Goal: Task Accomplishment & Management: Manage account settings

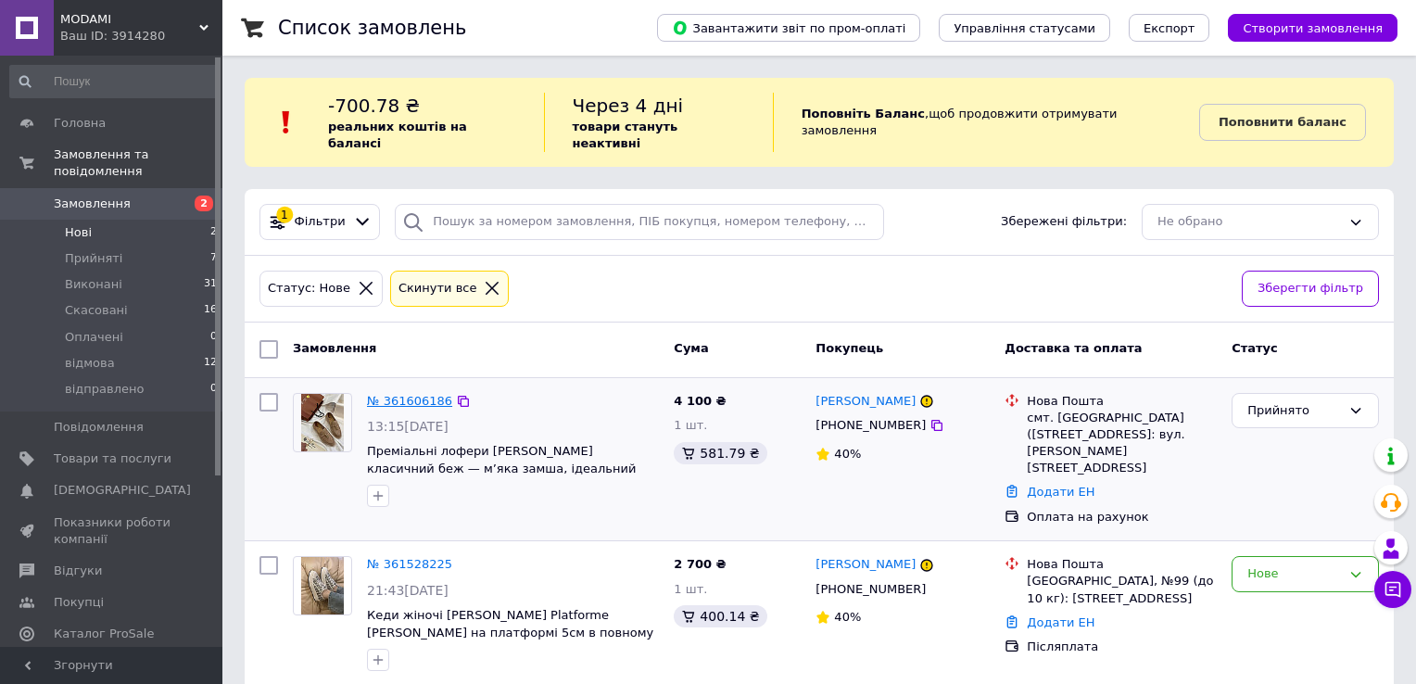
click at [422, 394] on link "№ 361606186" at bounding box center [409, 401] width 85 height 14
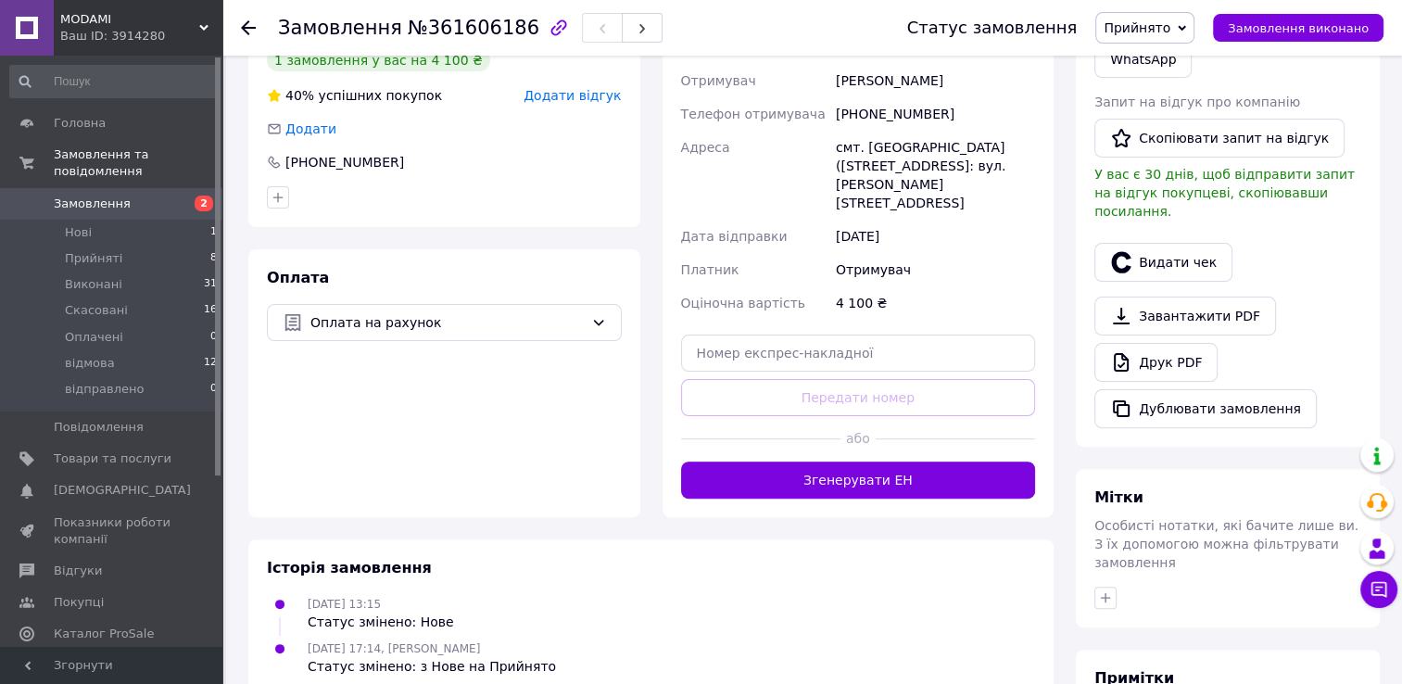
scroll to position [463, 0]
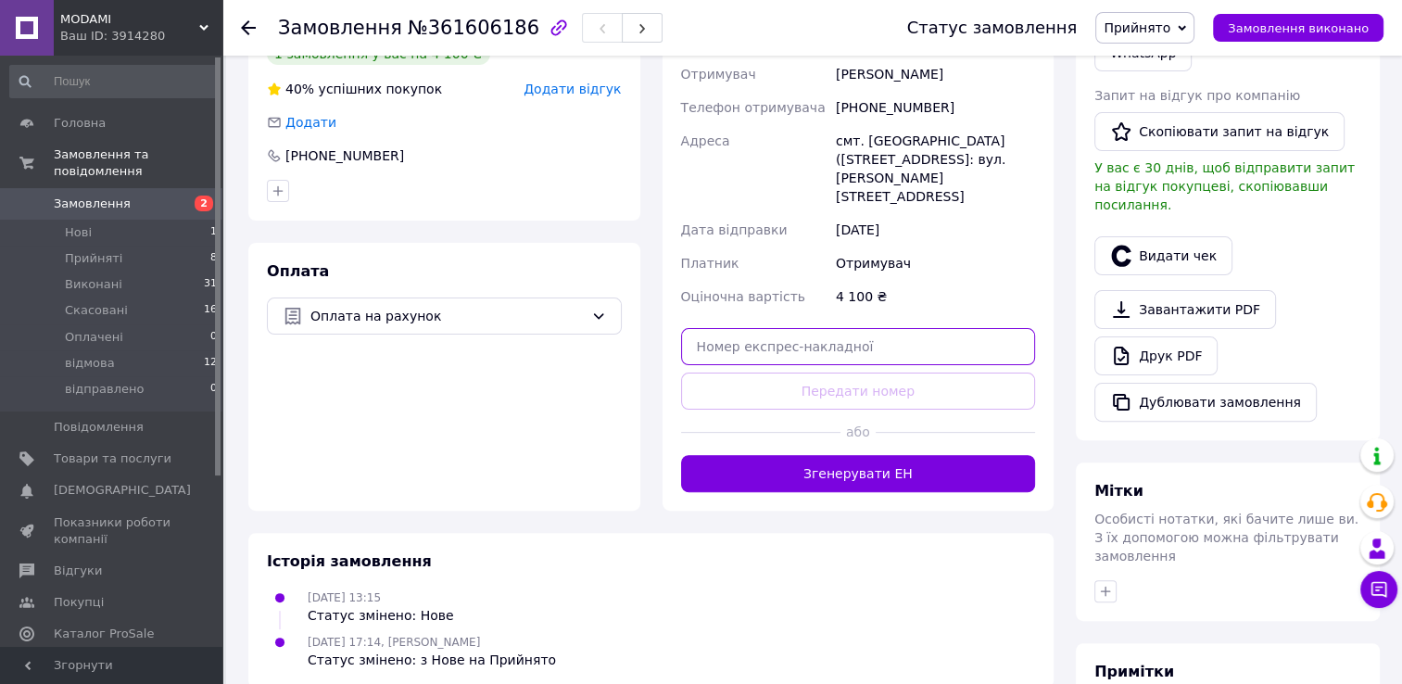
click at [857, 328] on input "text" at bounding box center [858, 346] width 355 height 37
paste input "20451247397568"
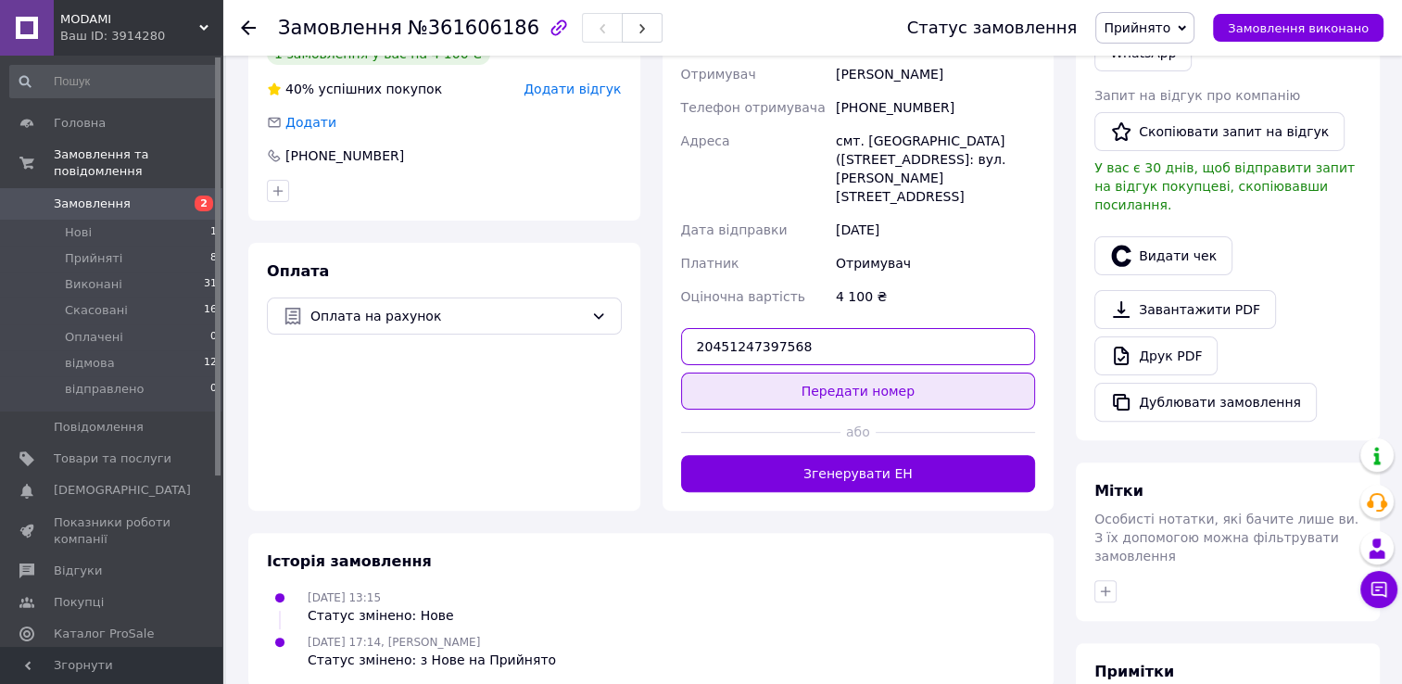
type input "20451247397568"
click at [865, 372] on button "Передати номер" at bounding box center [858, 390] width 355 height 37
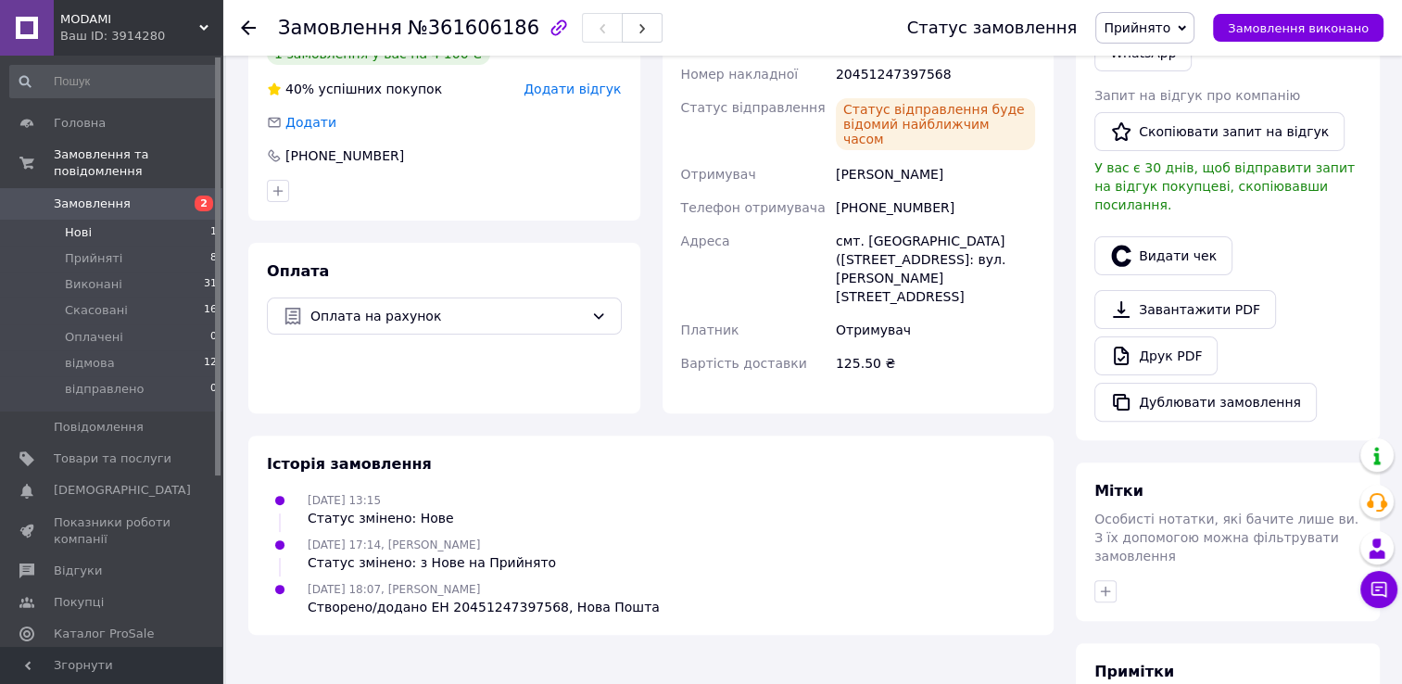
click at [69, 224] on span "Нові" at bounding box center [78, 232] width 27 height 17
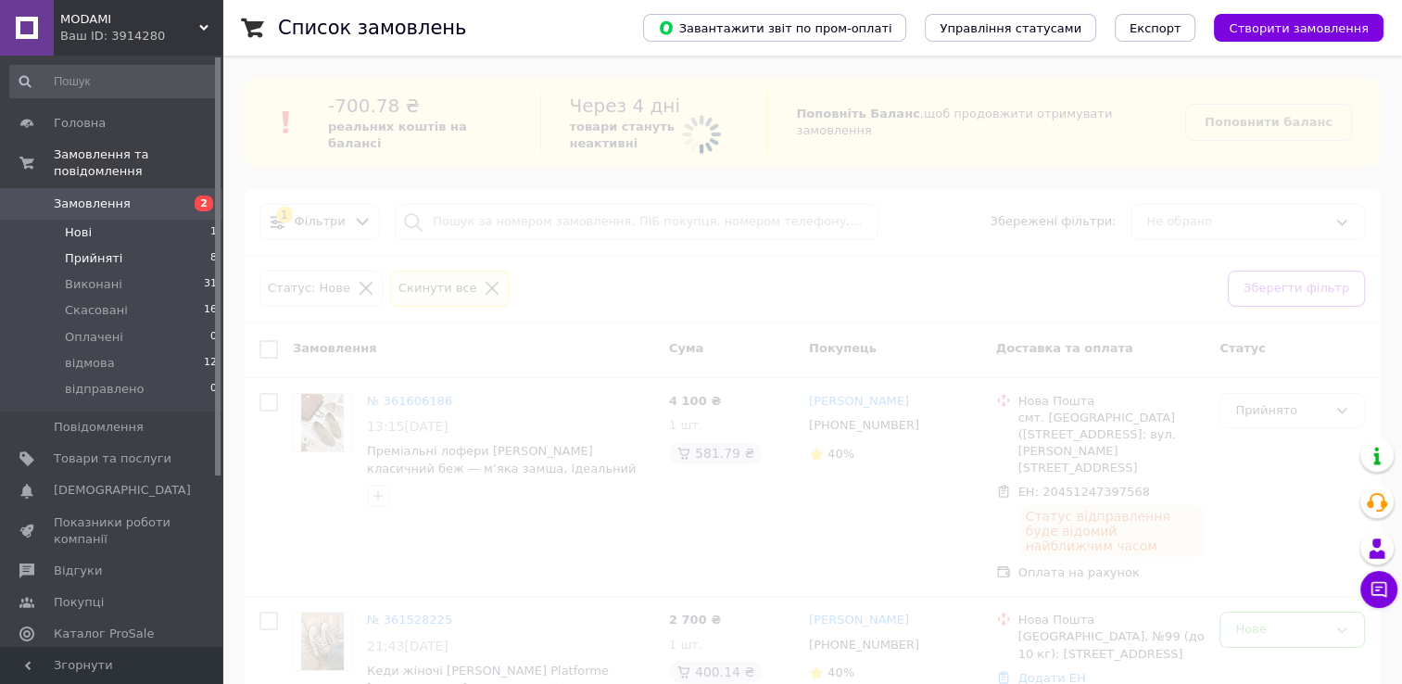
click at [107, 250] on span "Прийняті" at bounding box center [93, 258] width 57 height 17
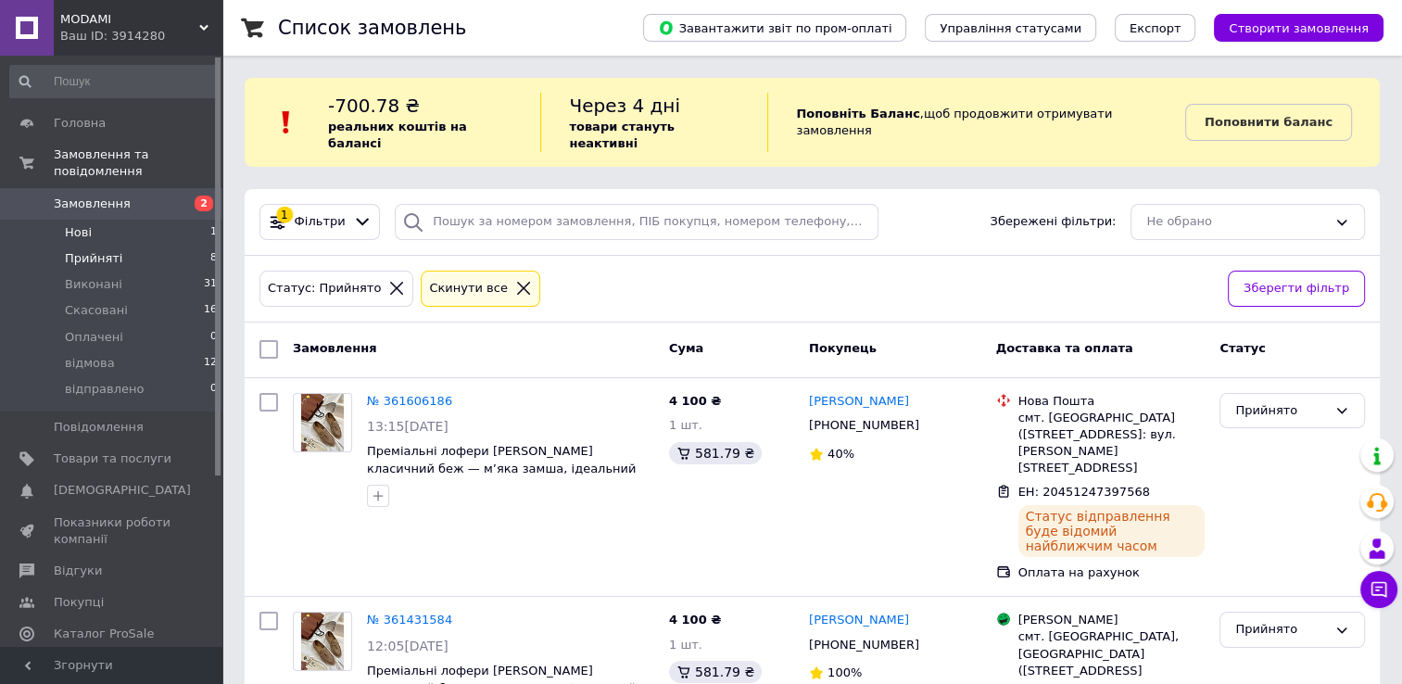
click at [111, 220] on li "Нові 1" at bounding box center [114, 233] width 228 height 26
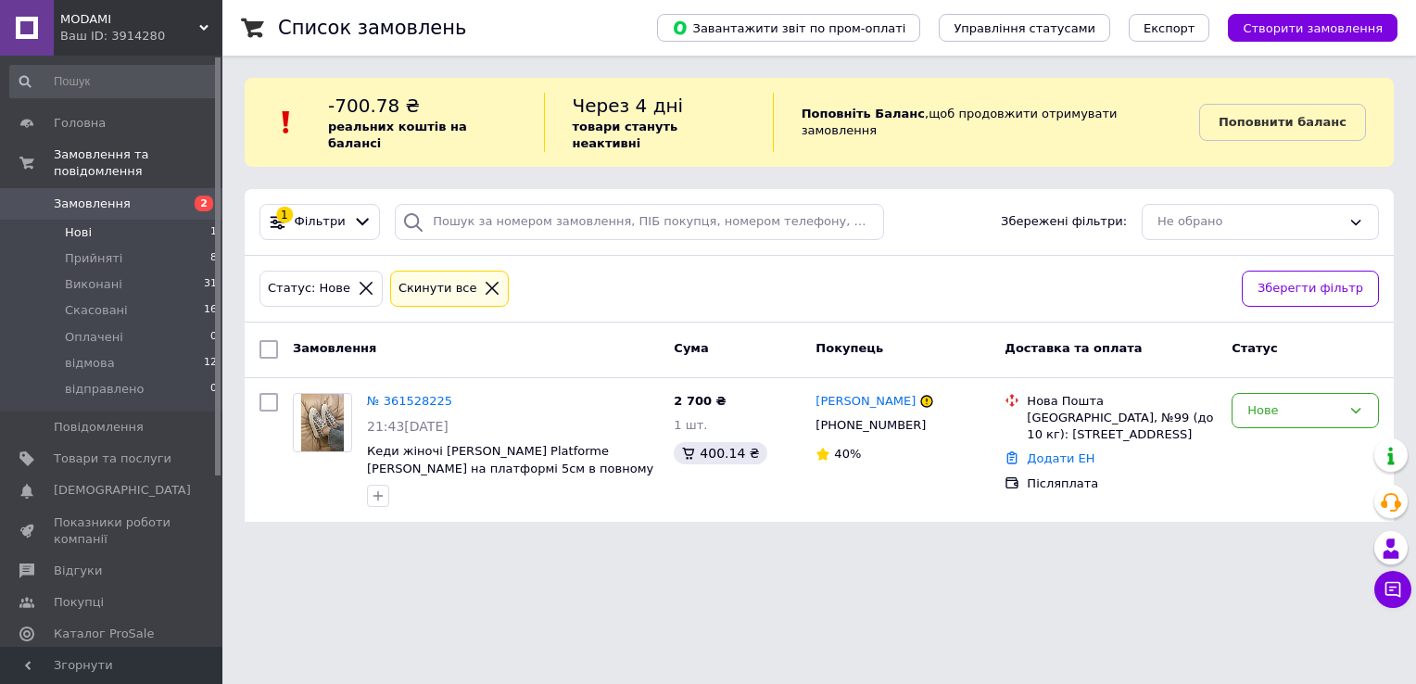
click at [140, 17] on span "MODAMI" at bounding box center [129, 19] width 139 height 17
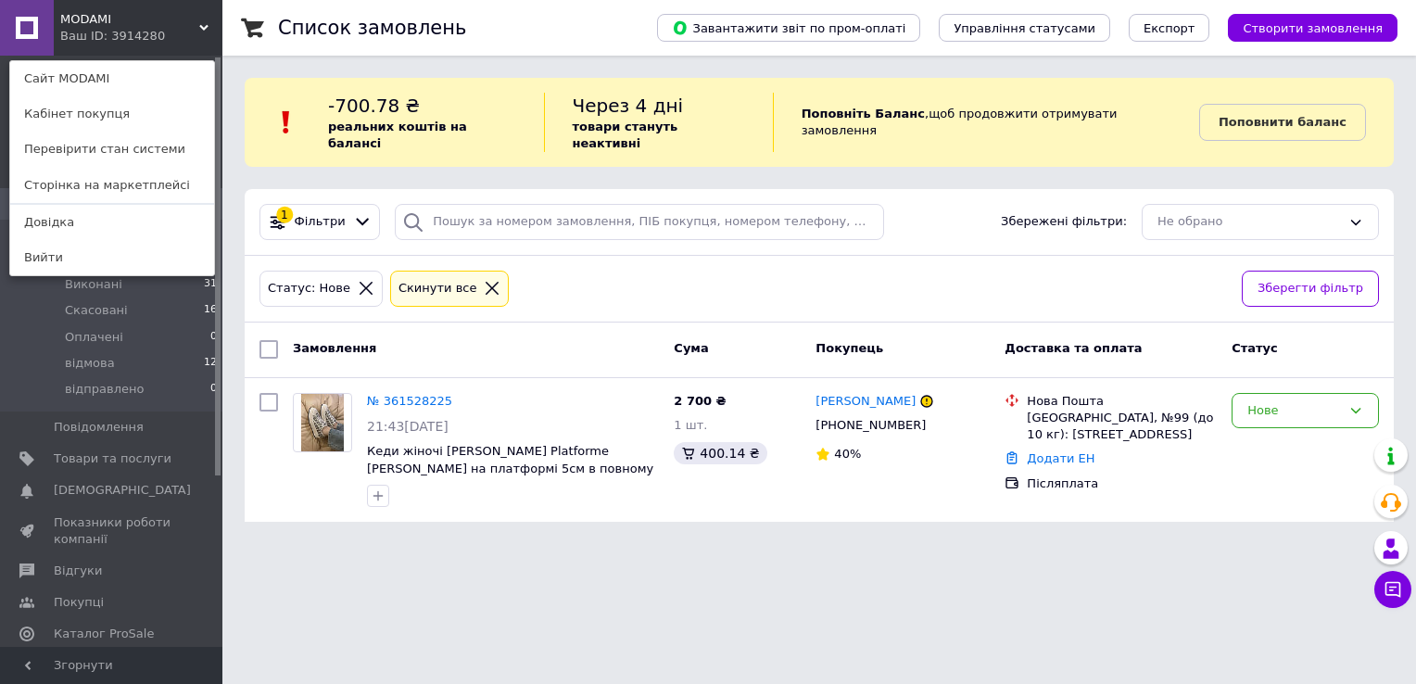
click at [140, 17] on div "MODAMI Ваш ID: 3914280 Сайт MODAMI Кабінет покупця Перевірити стан системи Стор…" at bounding box center [111, 28] width 222 height 56
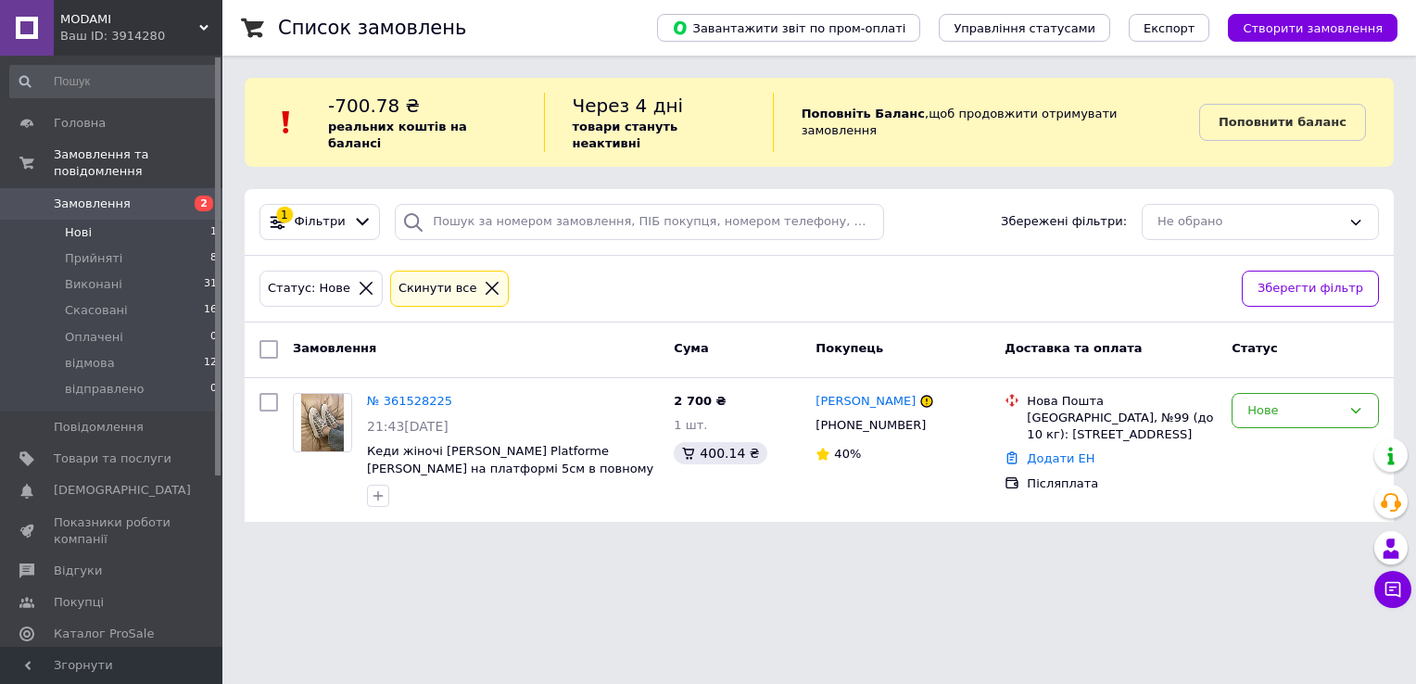
click at [111, 220] on li "Нові 1" at bounding box center [114, 233] width 228 height 26
click at [107, 250] on span "Прийняті" at bounding box center [93, 258] width 57 height 17
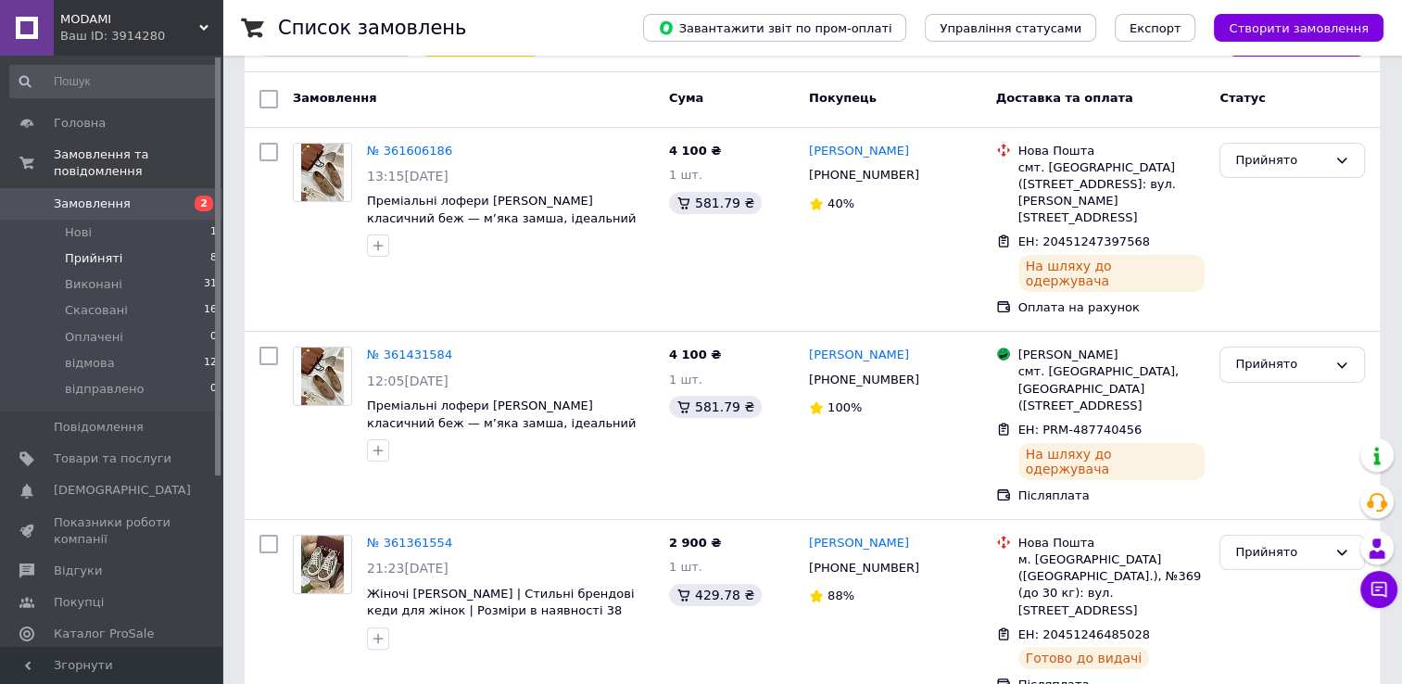
scroll to position [278, 0]
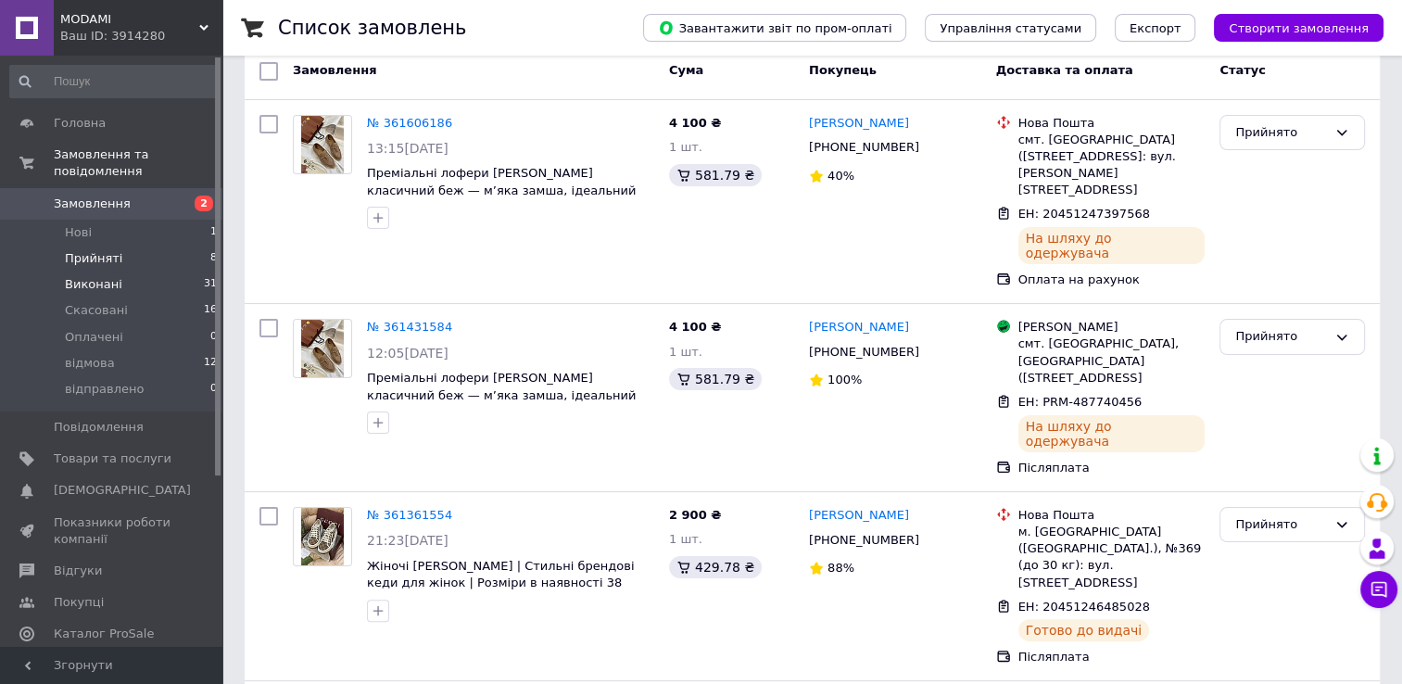
click at [166, 271] on li "Виконані 31" at bounding box center [114, 284] width 228 height 26
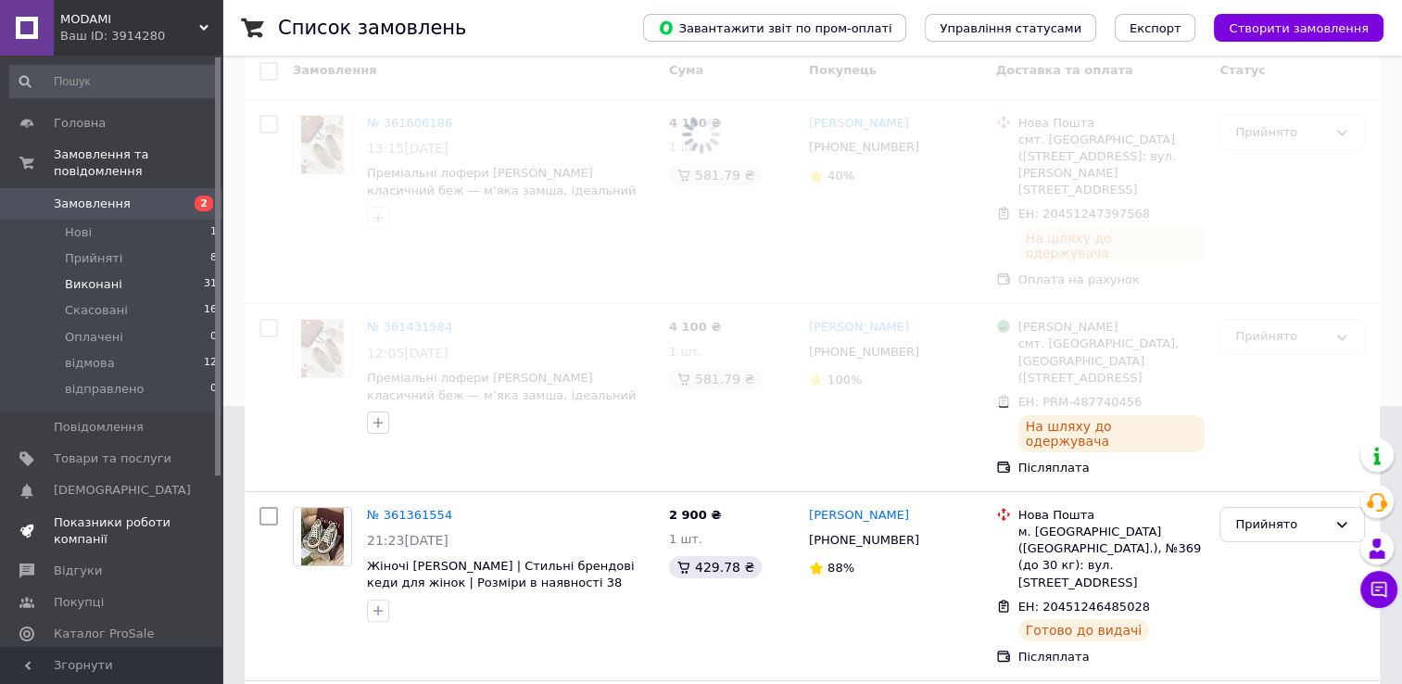
click at [141, 514] on span "Показники роботи компанії" at bounding box center [113, 530] width 118 height 33
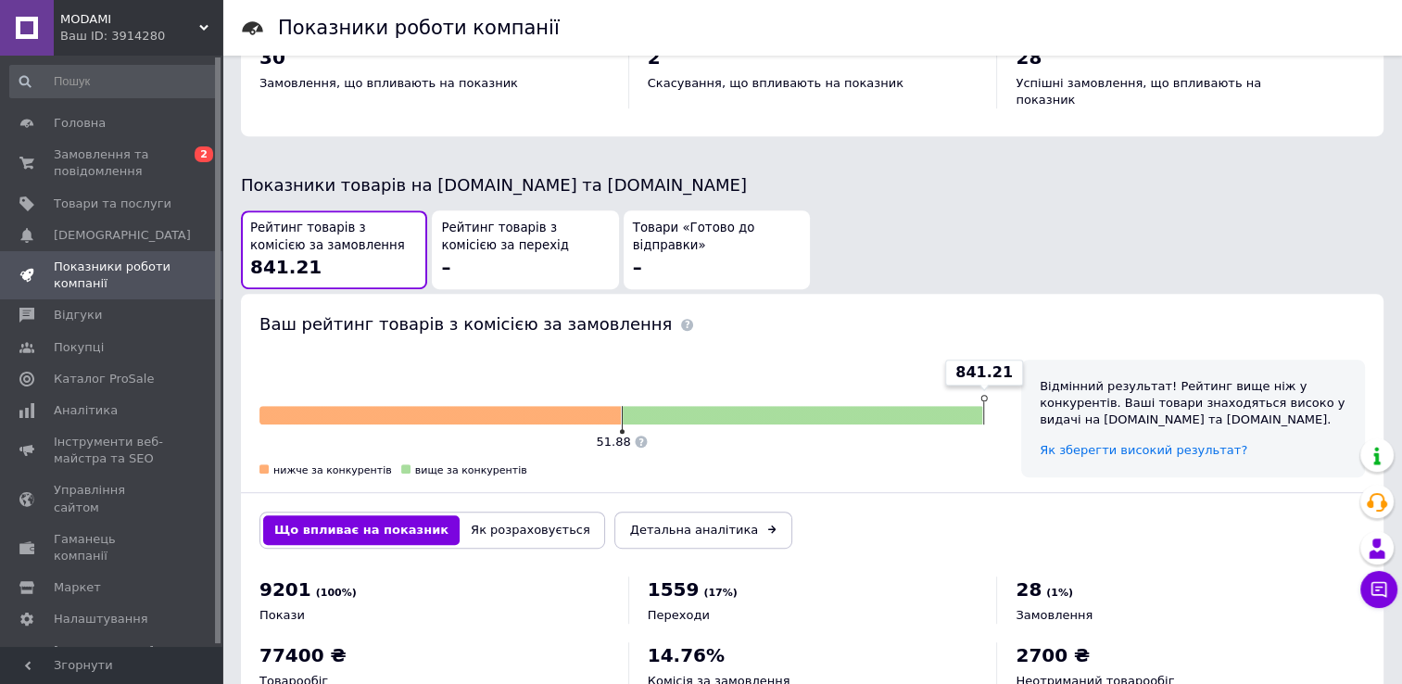
scroll to position [927, 0]
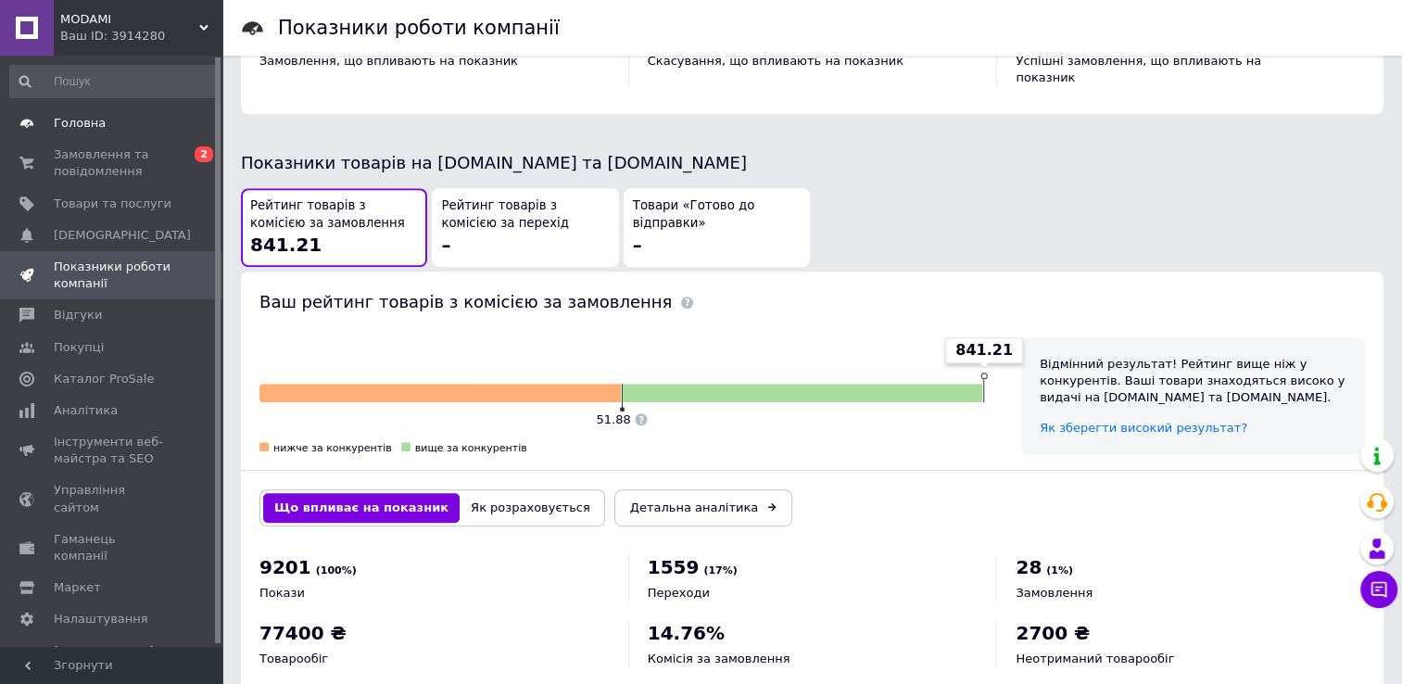
click at [115, 134] on link "Головна" at bounding box center [114, 123] width 228 height 32
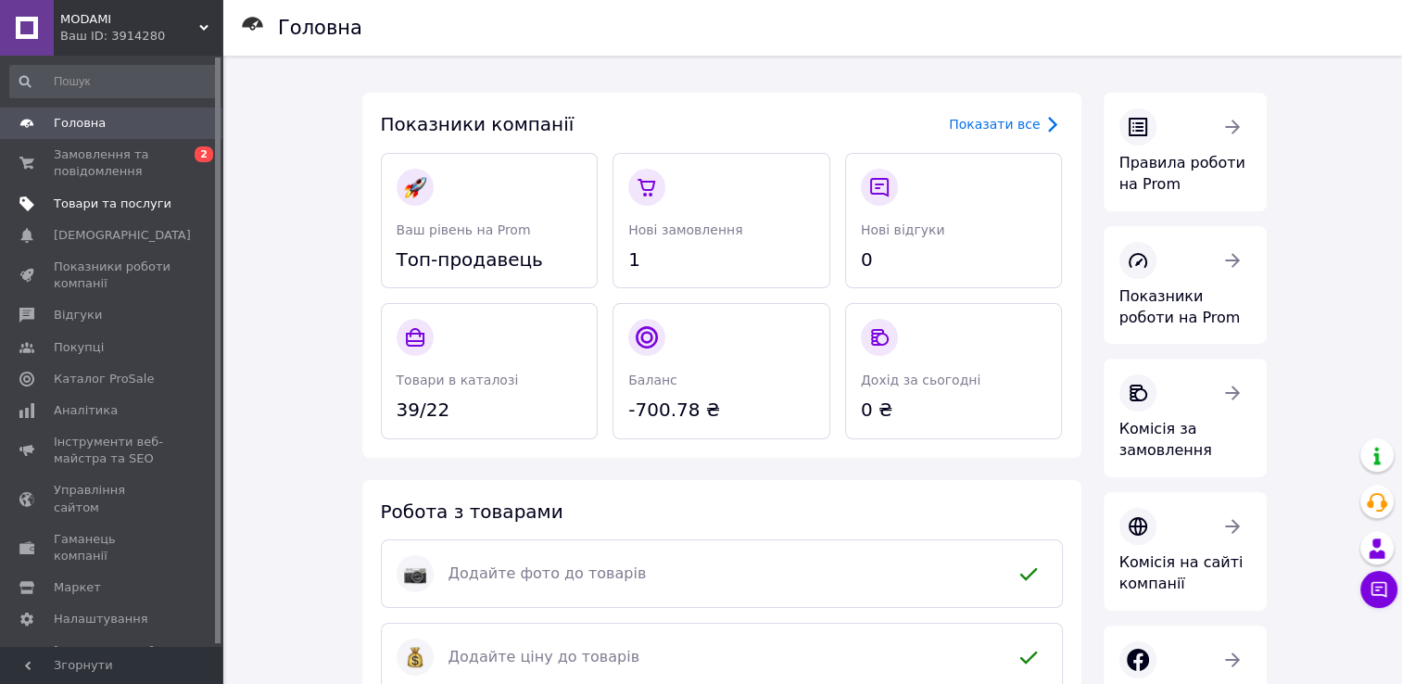
click at [129, 203] on span "Товари та послуги" at bounding box center [113, 203] width 118 height 17
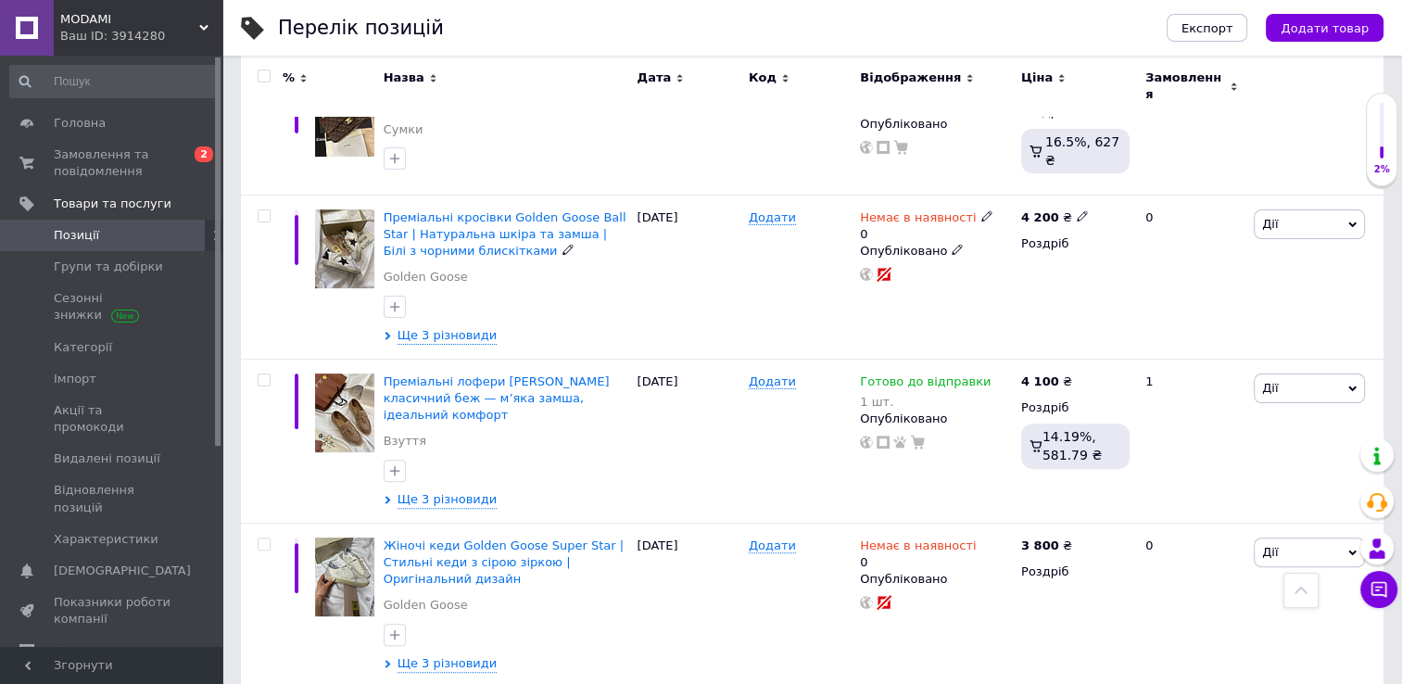
scroll to position [556, 0]
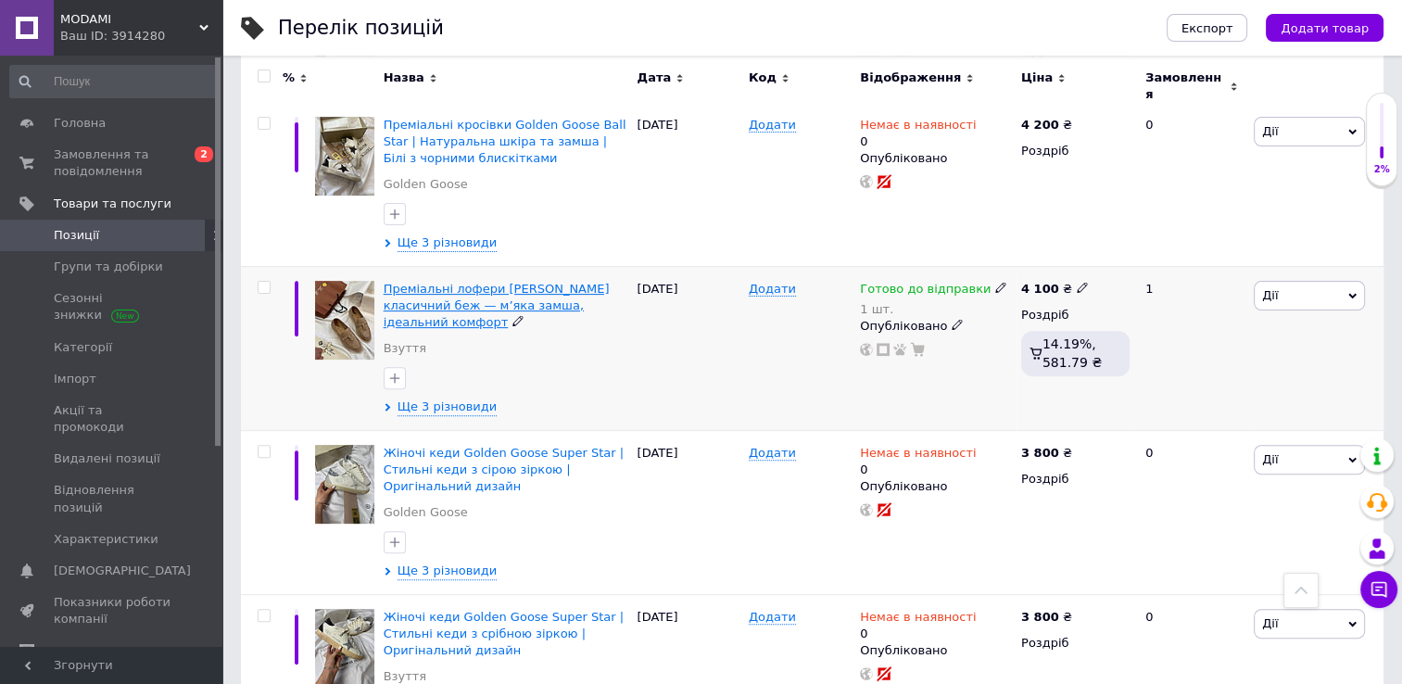
click at [528, 286] on span "Преміальні лофери [PERSON_NAME] класичний беж — м’яка замша, ідеальний комфорт" at bounding box center [497, 305] width 226 height 47
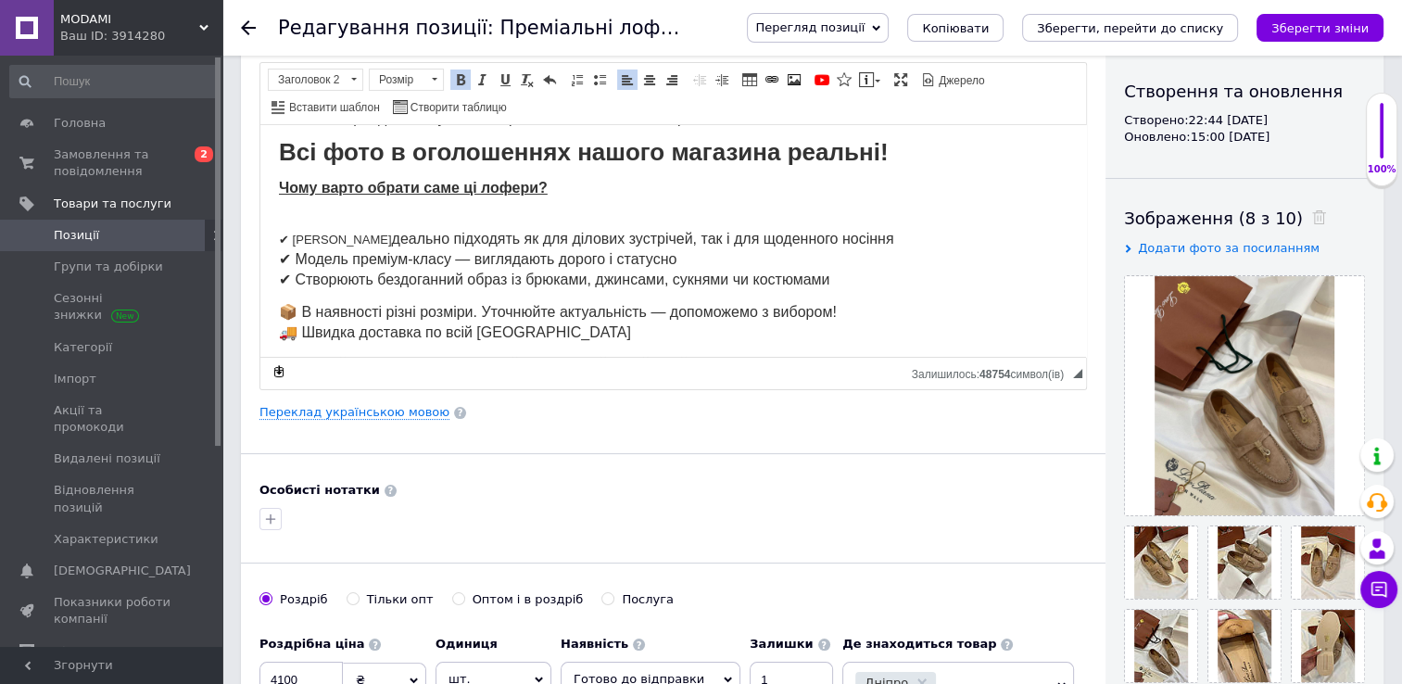
scroll to position [311, 0]
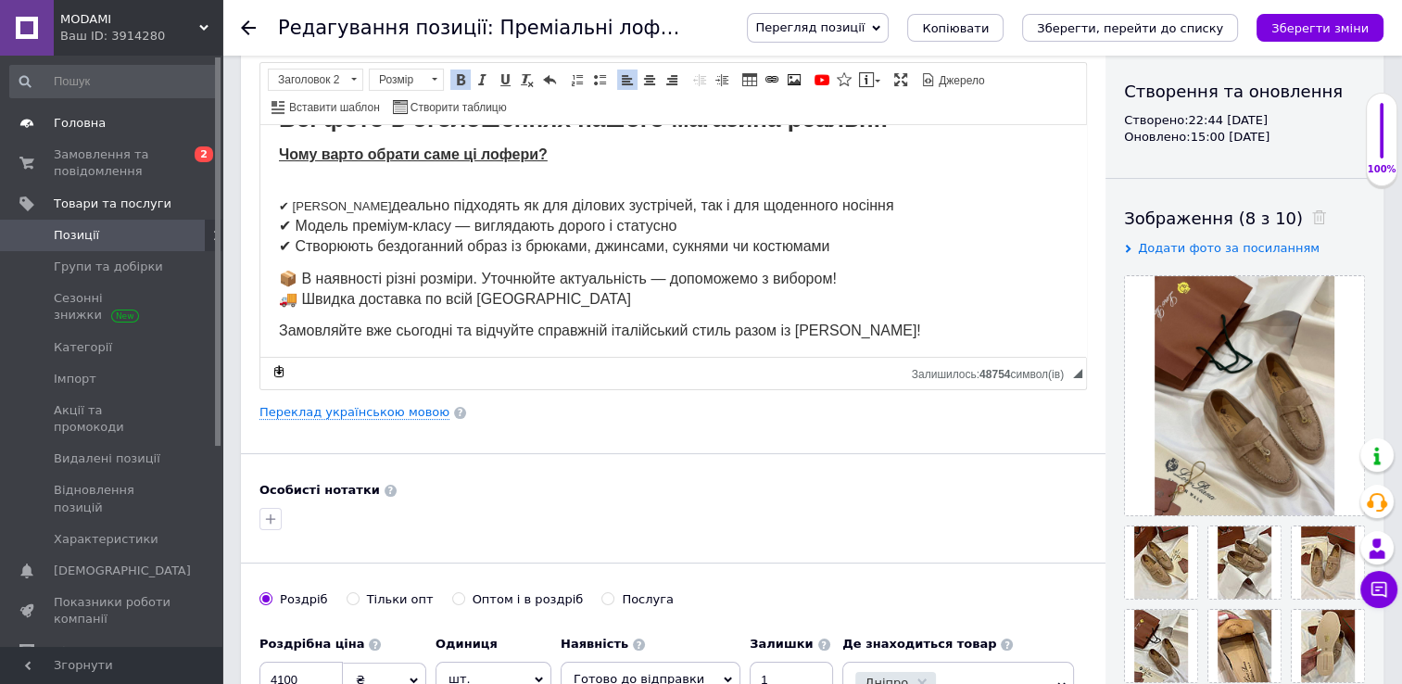
click at [106, 125] on span "Головна" at bounding box center [113, 123] width 118 height 17
